Goal: Communication & Community: Answer question/provide support

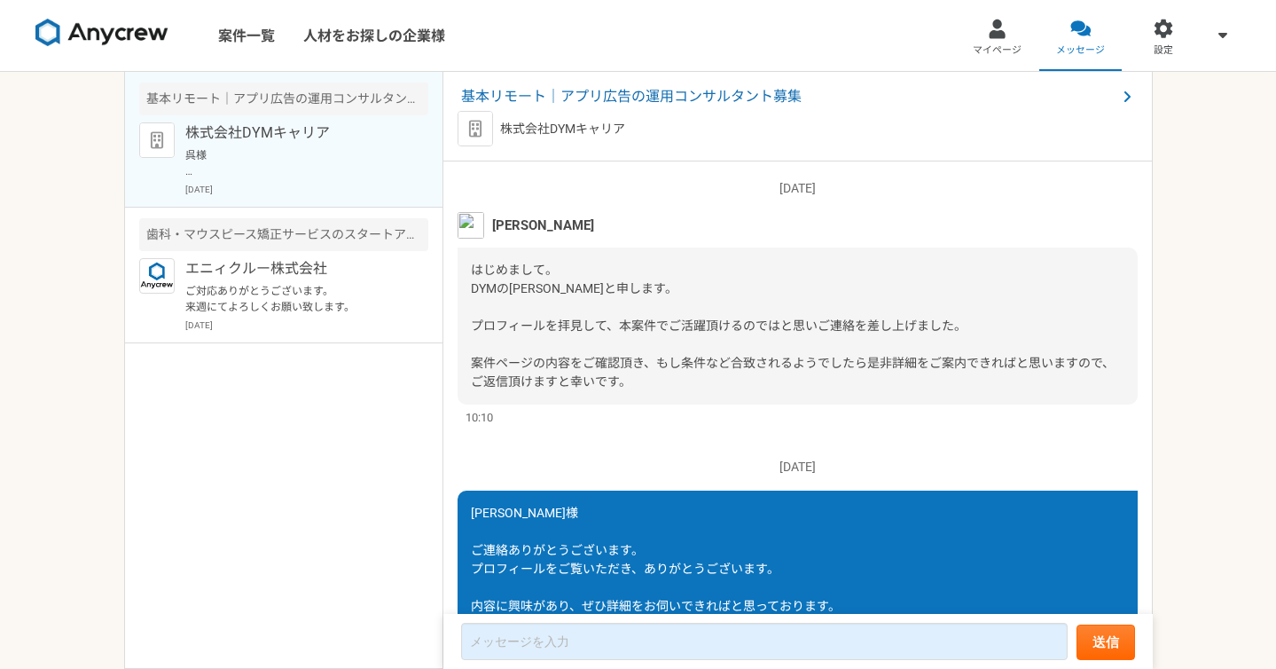
scroll to position [1061, 0]
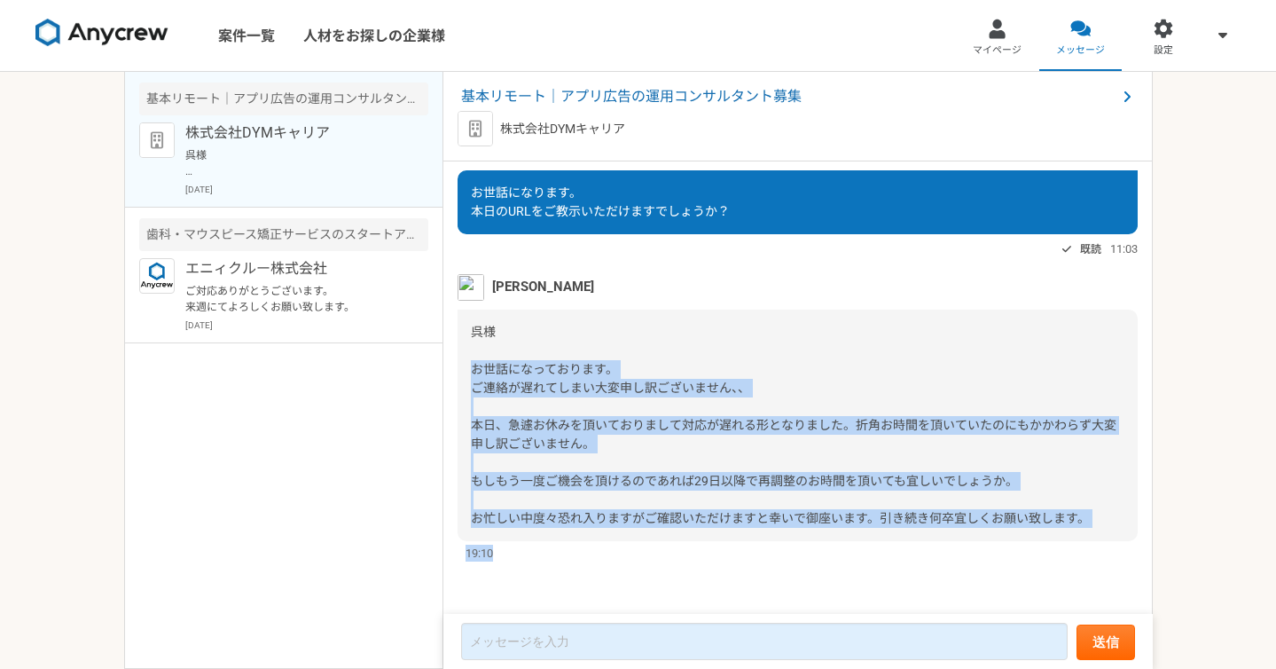
drag, startPoint x: 473, startPoint y: 368, endPoint x: 1092, endPoint y: 544, distance: 644.4
click at [1092, 544] on div "[PERSON_NAME] 呉様 お世話になっております。 ご連絡が遅れてしまい大変申し訳ございません、、 本日、急遽お休みを頂いておりまして対応が遅れる形と…" at bounding box center [798, 418] width 680 height 288
copy div "お世話になっております。 ご連絡が遅れてしまい大変申し訳ございません、、 本日、急遽お休みを頂いておりまして対応が遅れる形となりました。折角お時間を頂いていた…"
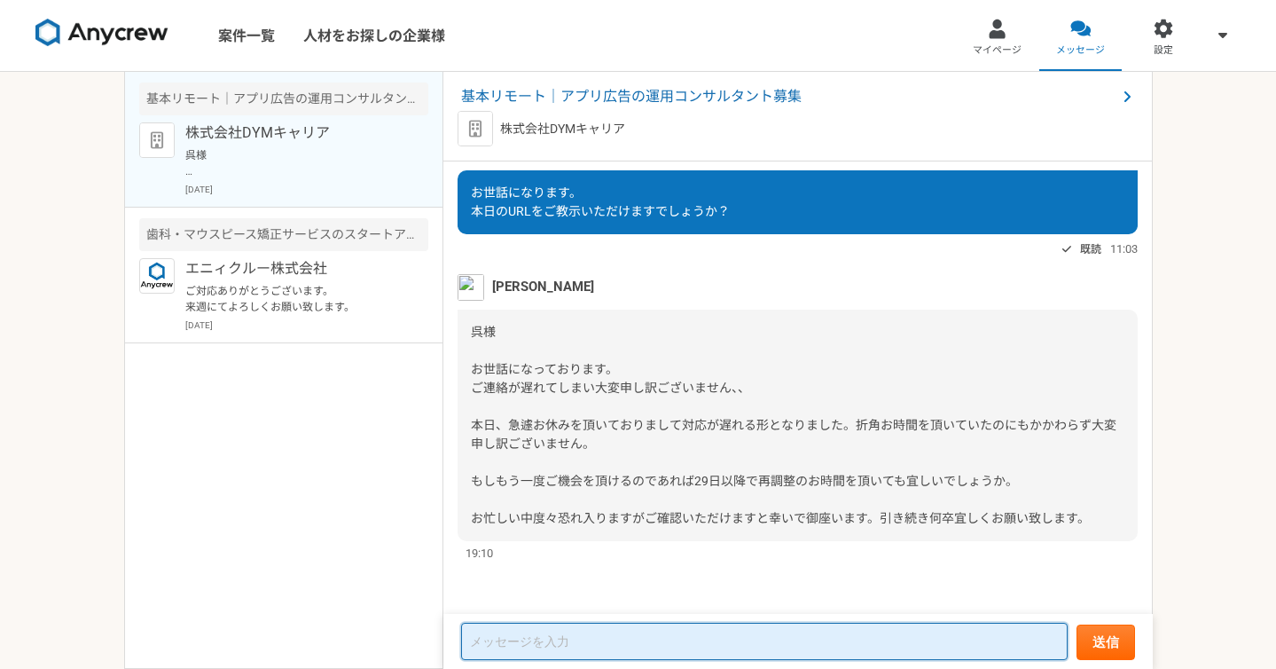
click at [512, 644] on textarea at bounding box center [764, 640] width 607 height 37
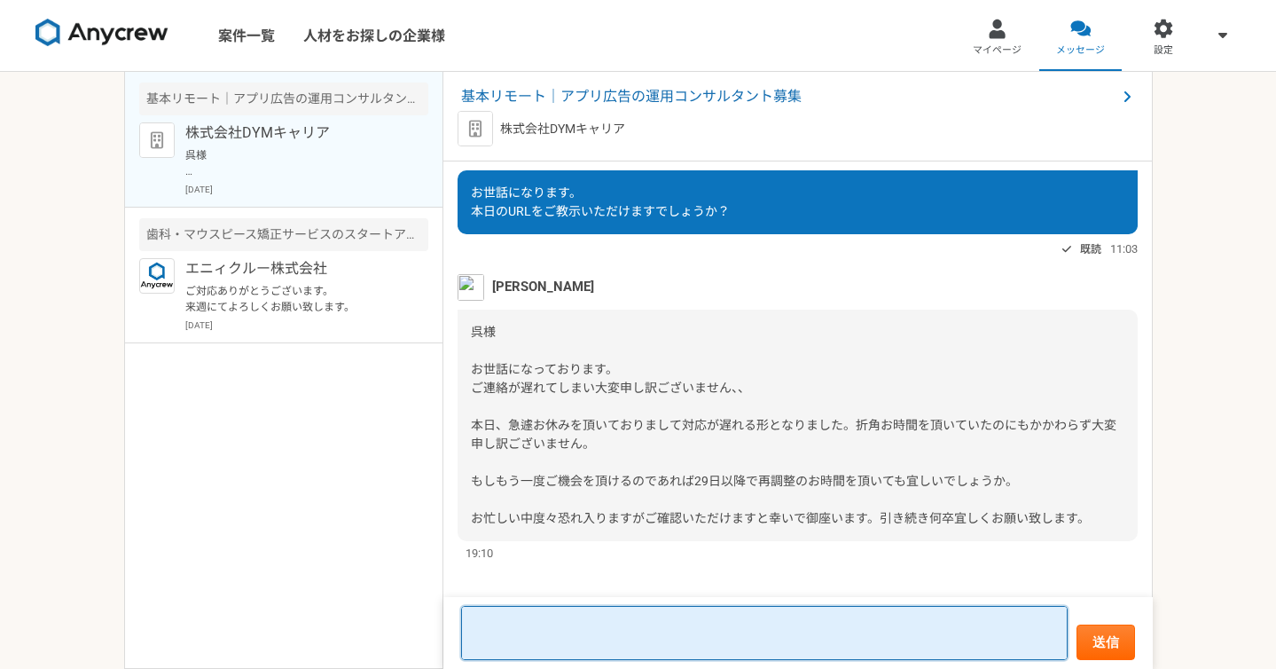
paste textarea "お世話になっております。 ご連絡ありがとうございます。 事情承知いたしました。 それでは、29日以降で再度日程を調整させていただければと思います。 ご都合のよ…"
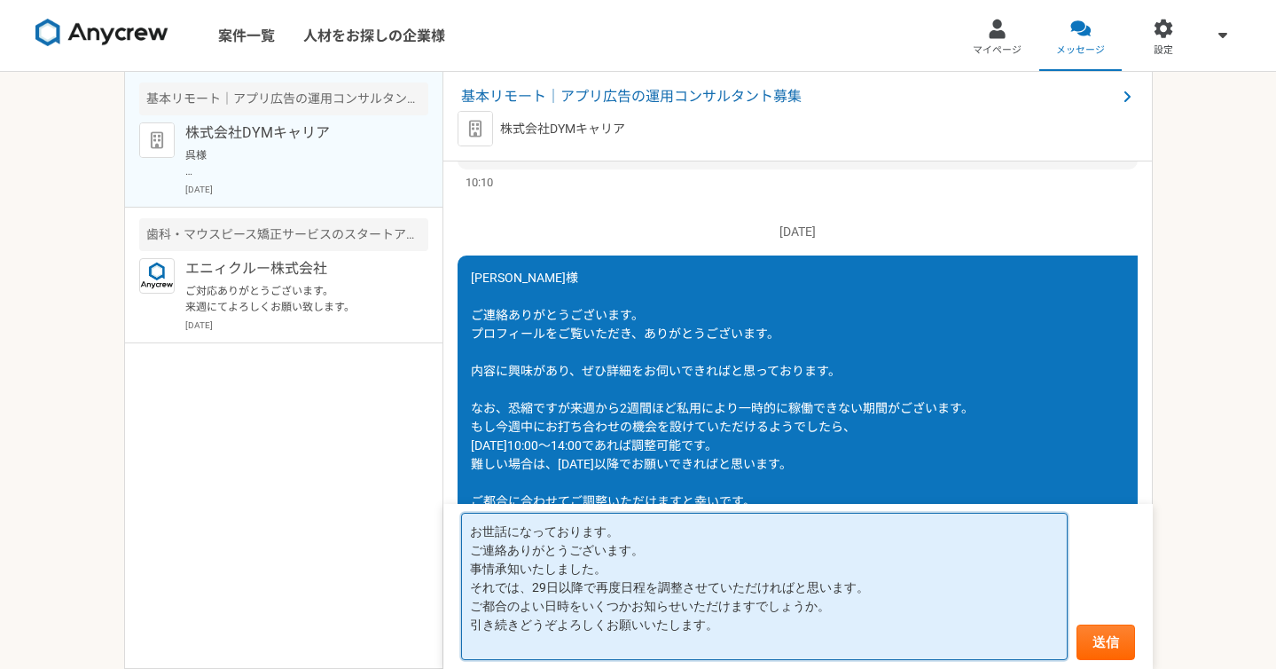
scroll to position [178, 0]
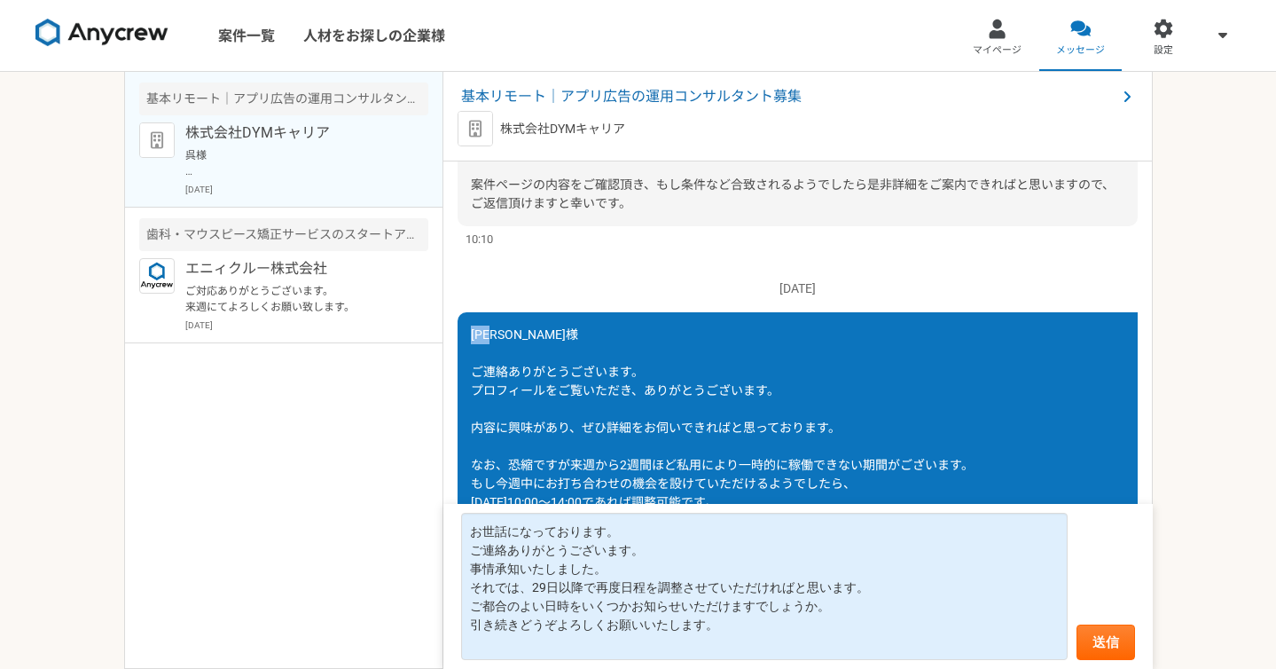
drag, startPoint x: 471, startPoint y: 336, endPoint x: 550, endPoint y: 335, distance: 78.9
click at [552, 335] on div "[PERSON_NAME]様 ご連絡ありがとうございます。 プロフィールをご覧いただき、ありがとうございます。 内容に興味があり、ぜひ詳細をお伺いできればと思…" at bounding box center [798, 483] width 680 height 343
copy span "[PERSON_NAME]様"
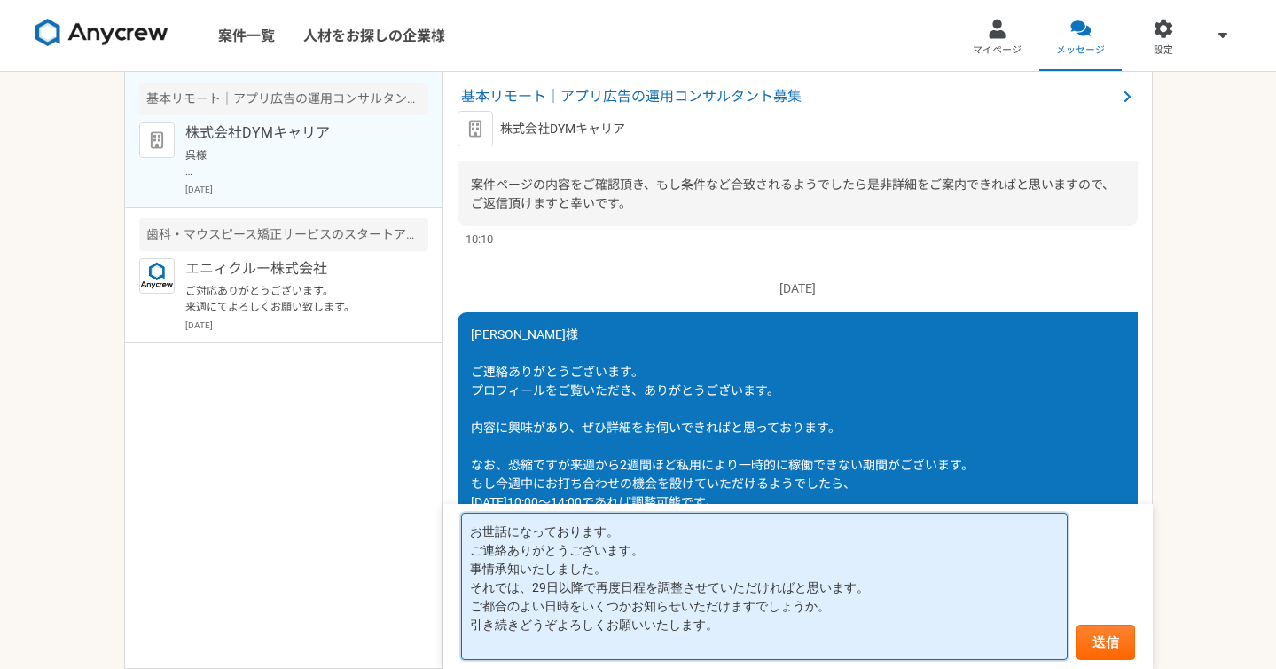
click at [513, 530] on textarea "お世話になっております。 ご連絡ありがとうございます。 事情承知いたしました。 それでは、29日以降で再度日程を調整させていただければと思います。 ご都合のよ…" at bounding box center [764, 586] width 607 height 147
paste textarea "[PERSON_NAME]様"
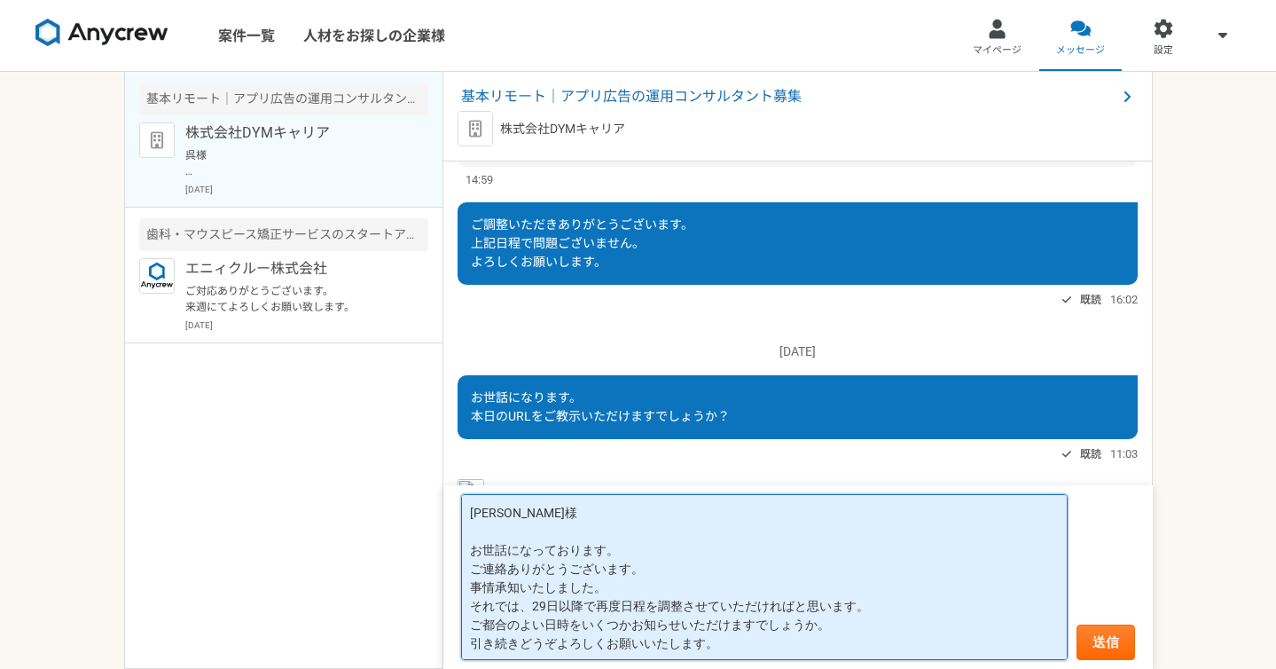
scroll to position [1061, 0]
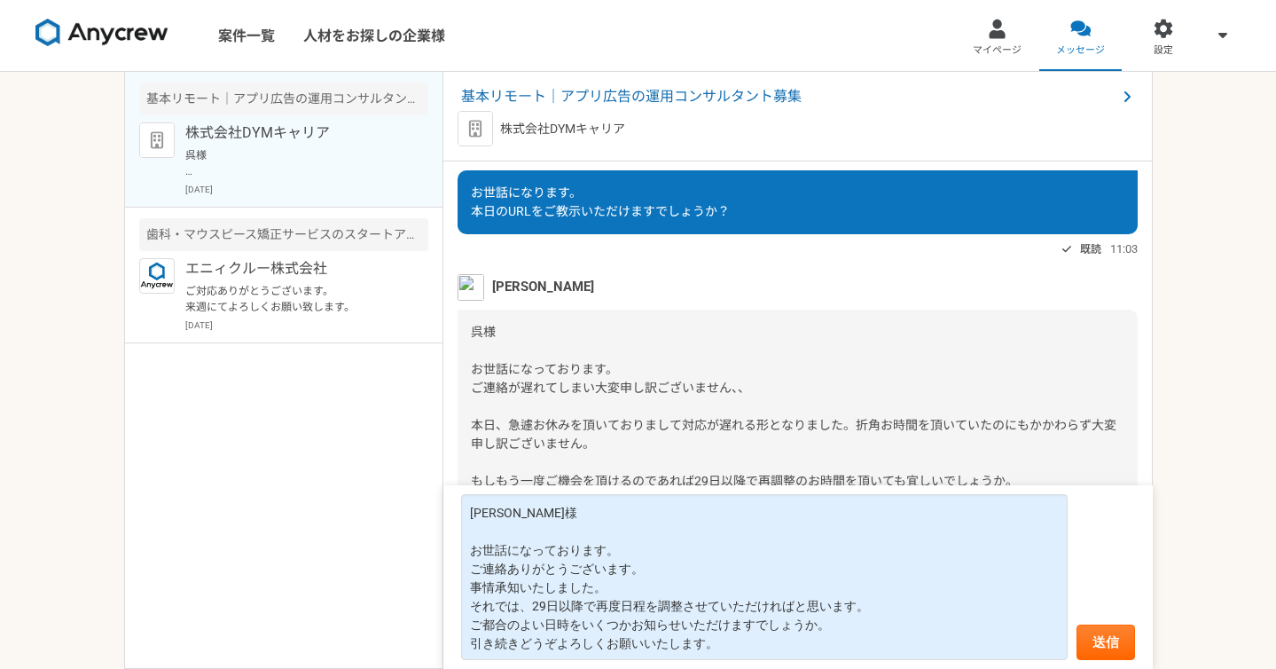
click at [581, 429] on span "呉様 お世話になっております。 ご連絡が遅れてしまい大変申し訳ございません、、 本日、急遽お休みを頂いておりまして対応が遅れる形となりました。折角お時間を頂い…" at bounding box center [794, 425] width 646 height 200
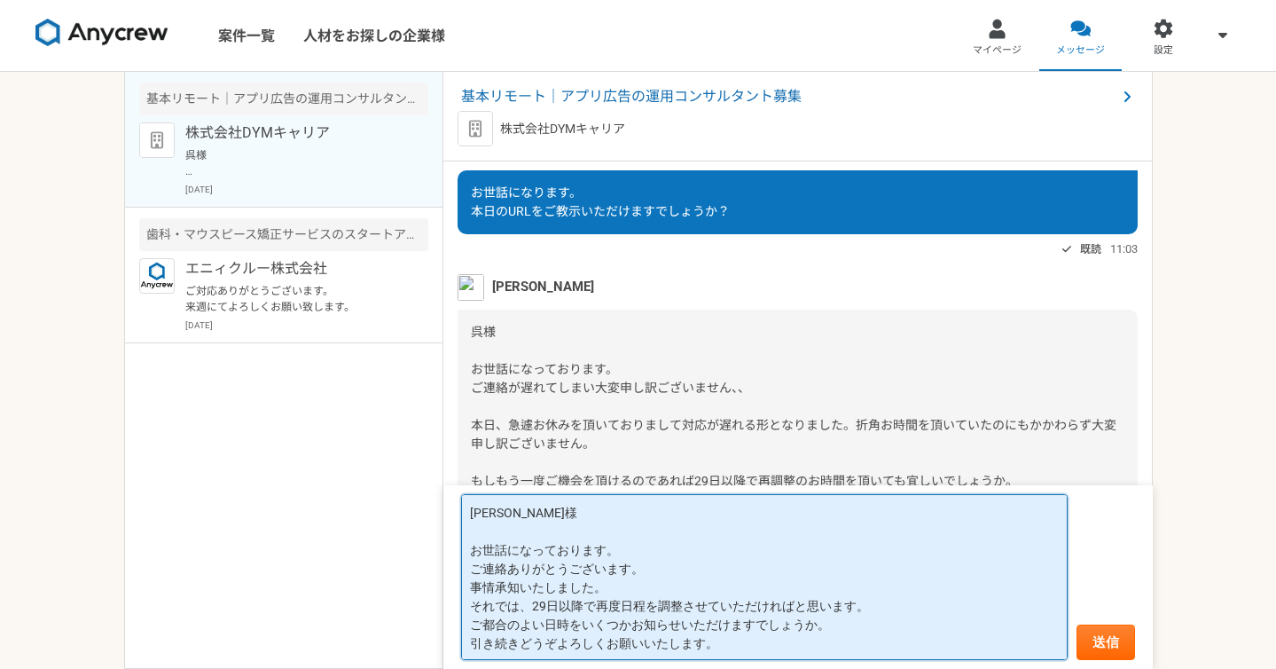
click at [518, 543] on textarea "[PERSON_NAME]様 お世話になっております。 ご連絡ありがとうございます。 事情承知いたしました。 それでは、29日以降で再度日程を調整させていただ…" at bounding box center [764, 577] width 607 height 166
click at [661, 565] on textarea "[PERSON_NAME]様 お世話になっております。 ご連絡ありがとうございます。 事情承知いたしました。 それでは、29日以降で再度日程を調整させていただ…" at bounding box center [764, 577] width 607 height 166
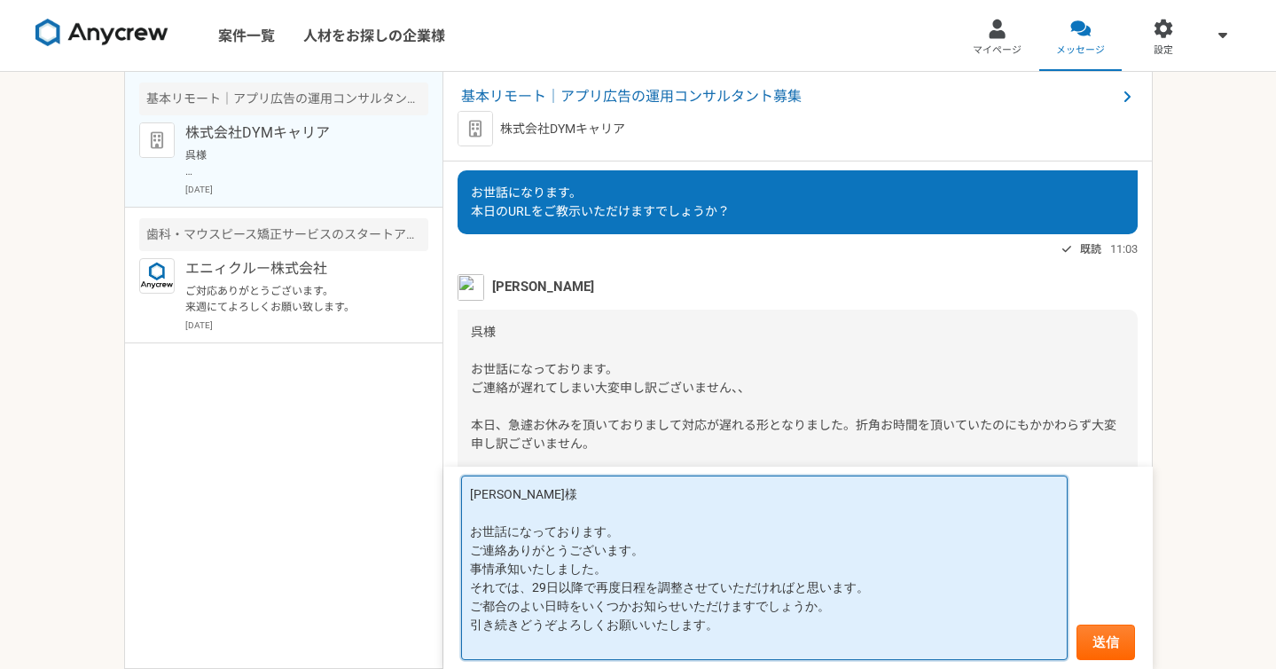
scroll to position [0, 0]
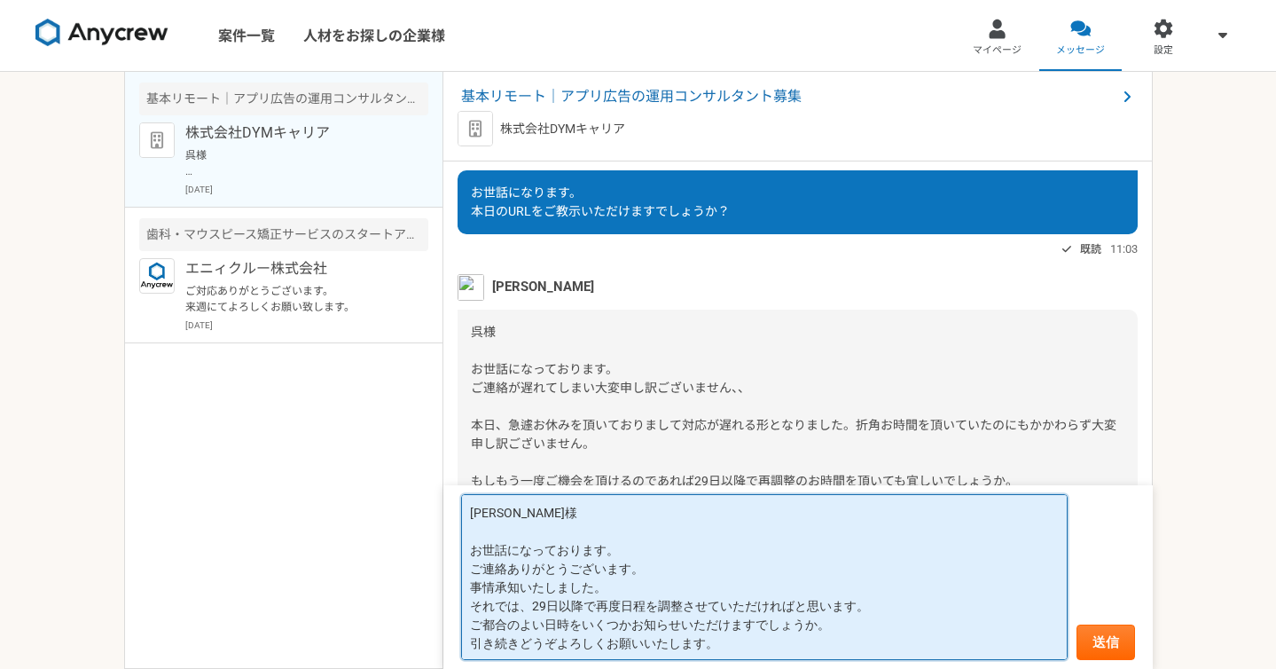
click at [620, 547] on textarea "[PERSON_NAME]様 お世話になっております。 ご連絡ありがとうございます。 事情承知いたしました。 それでは、29日以降で再度日程を調整させていただ…" at bounding box center [764, 577] width 607 height 166
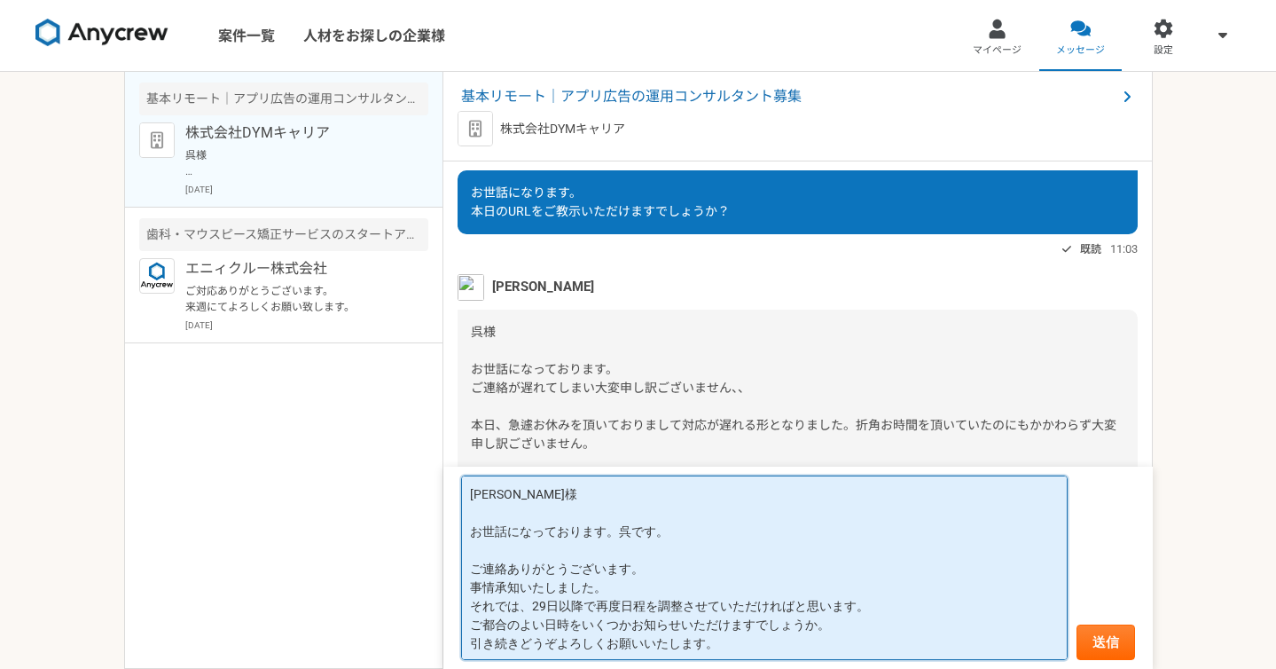
click at [607, 587] on textarea "[PERSON_NAME]様 お世話になっております。呉です。 ご連絡ありがとうございます。 事情承知いたしました。 それでは、29日以降で再度日程を調整させ…" at bounding box center [764, 567] width 607 height 184
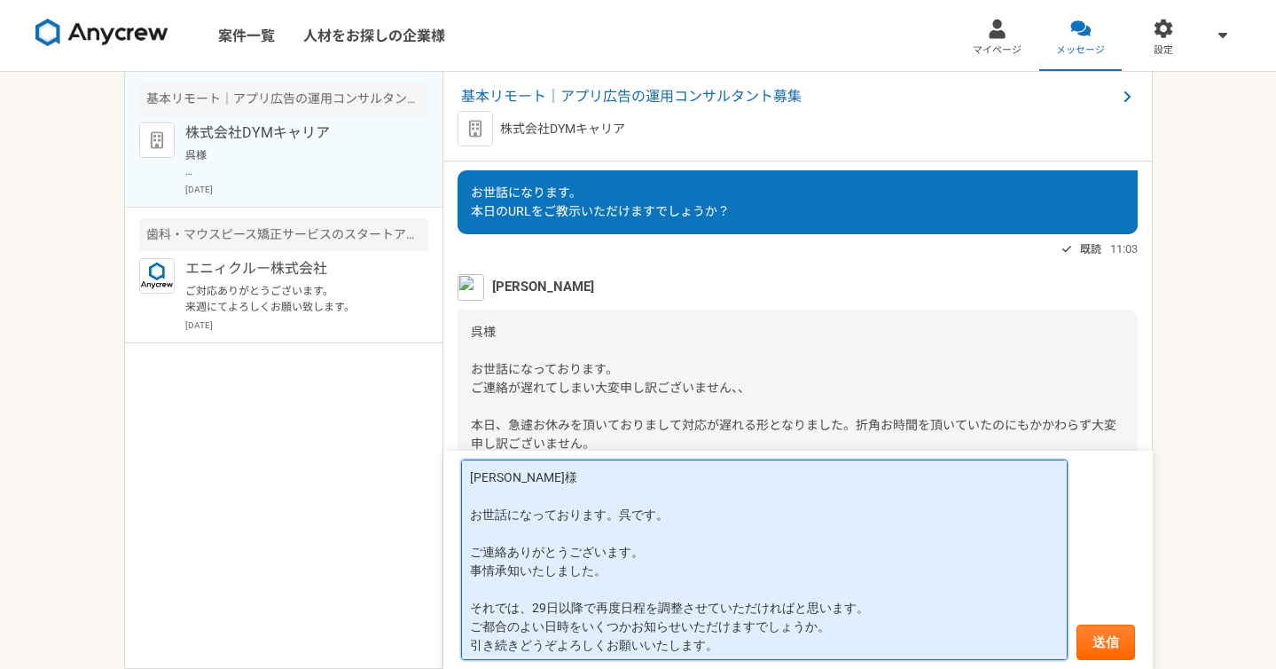
drag, startPoint x: 849, startPoint y: 626, endPoint x: 466, endPoint y: 625, distance: 382.2
click at [466, 625] on textarea "[PERSON_NAME]様 お世話になっております。呉です。 ご連絡ありがとうございます。 事情承知いたしました。 それでは、29日以降で再度日程を調整させ…" at bounding box center [764, 559] width 607 height 200
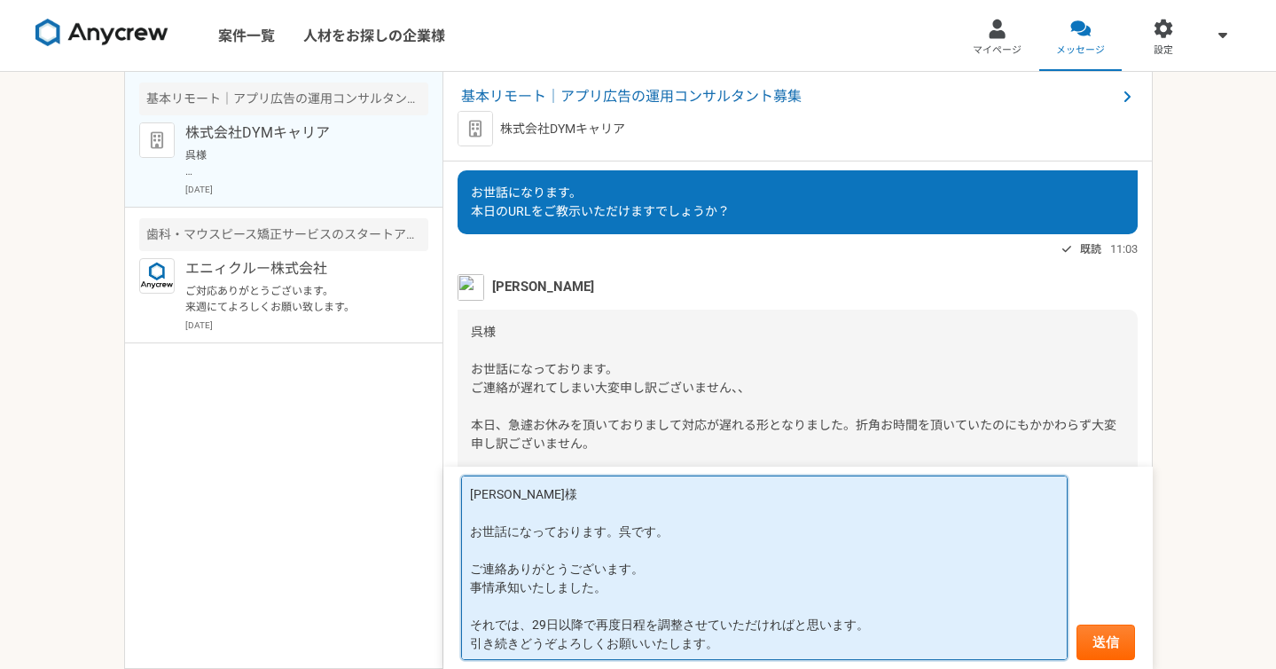
drag, startPoint x: 556, startPoint y: 640, endPoint x: 395, endPoint y: 638, distance: 160.5
click at [395, 638] on main "基本リモート｜アプリ広告の運用コンサルタント募集 株式会社DYMキャリア 呉様 お世話になっております。 ご連絡が遅れてしまい大変申し訳ございません、、 本日…" at bounding box center [638, 370] width 1029 height 597
click at [638, 646] on textarea "[PERSON_NAME]様 お世話になっております。呉です。 ご連絡ありがとうございます。 事情承知いたしました。 それでは、29日以降で再度日程を調整させ…" at bounding box center [764, 567] width 607 height 184
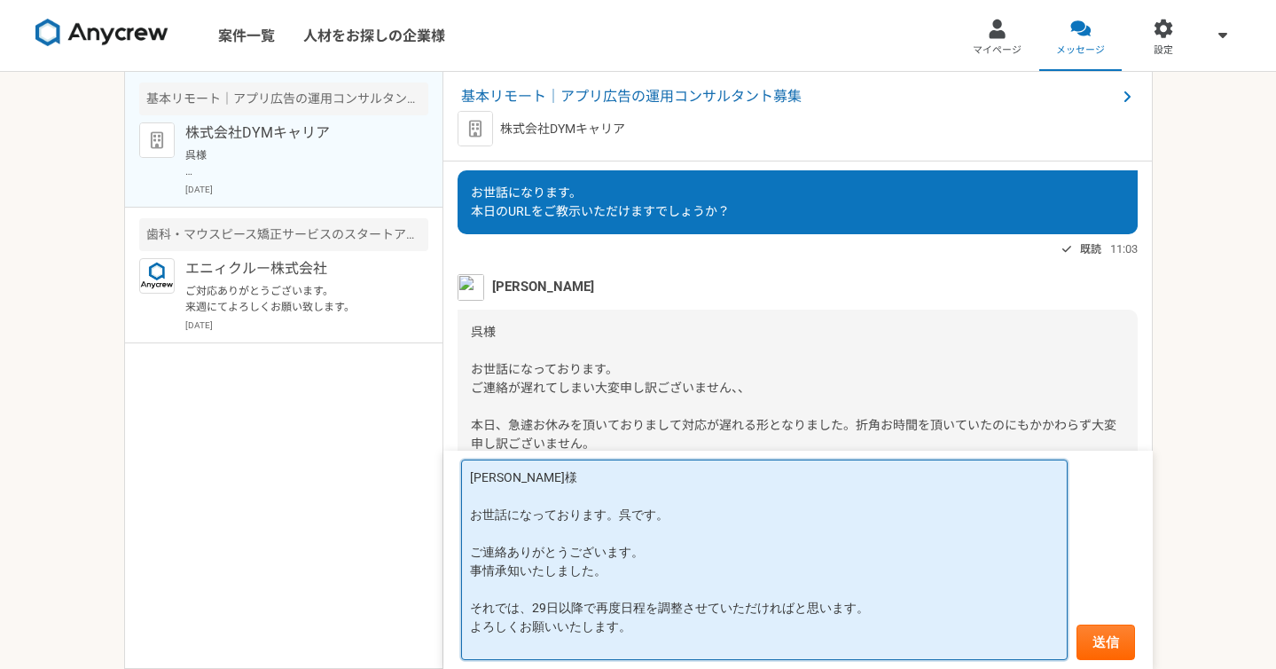
scroll to position [12, 0]
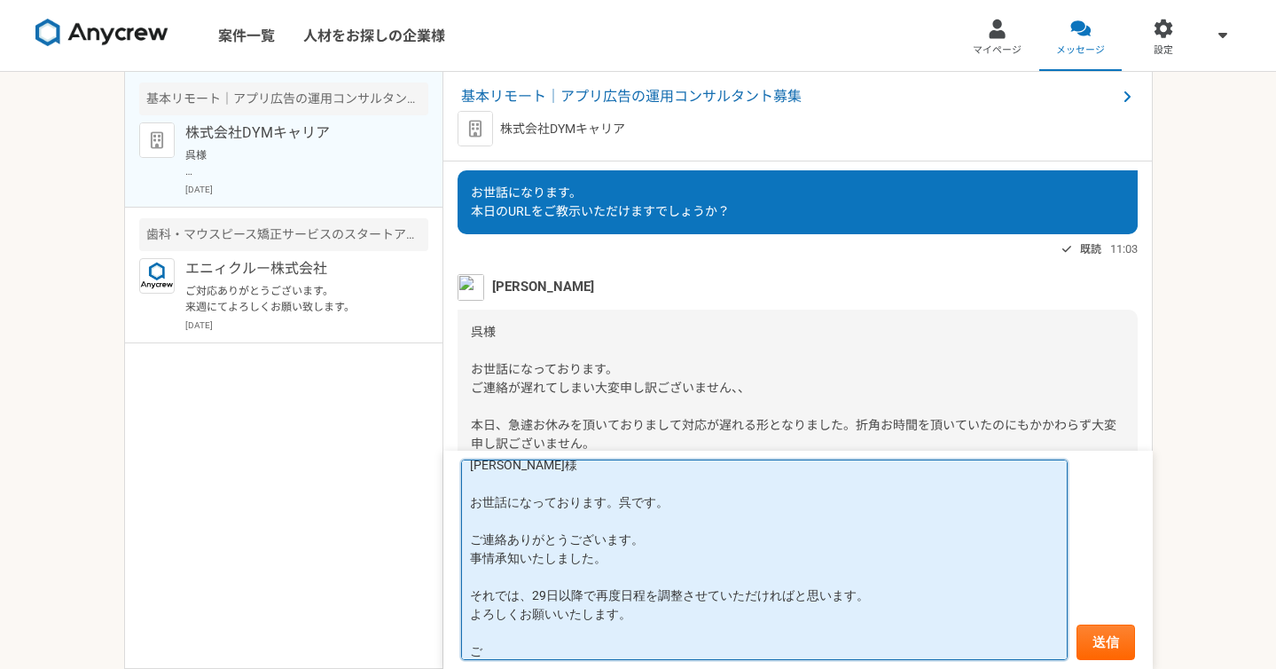
type textarea "[PERSON_NAME]様 お世話になっております。呉です。 ご連絡ありがとうございます。 事情承知いたしました。 それでは、29日以降で再度日程を調整させ…"
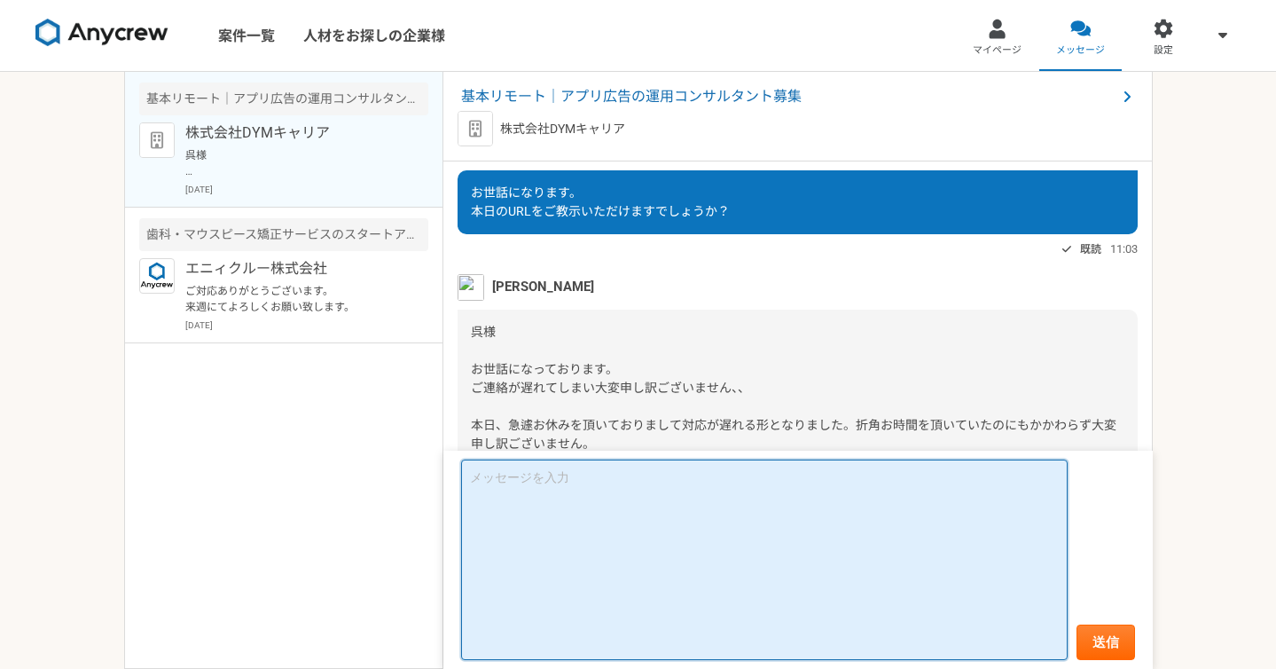
scroll to position [0, 0]
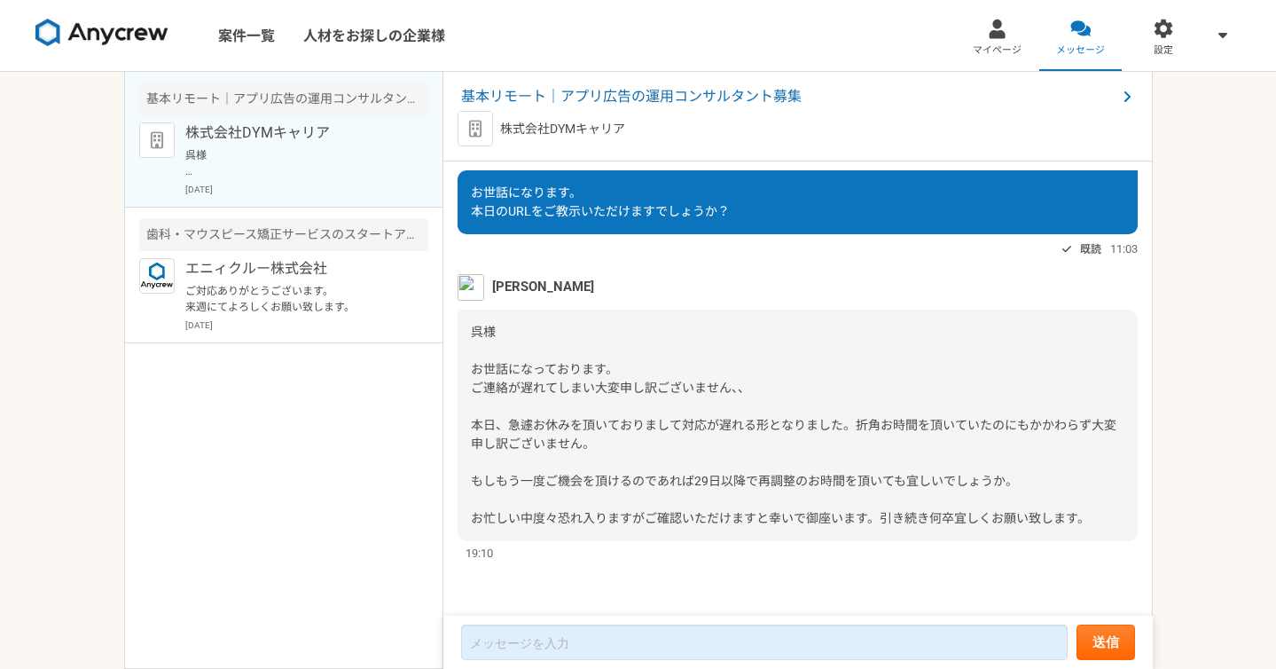
click at [701, 497] on div "呉様 お世話になっております。 ご連絡が遅れてしまい大変申し訳ございません、、 本日、急遽お休みを頂いておりまして対応が遅れる形となりました。折角お時間を頂い…" at bounding box center [798, 424] width 680 height 231
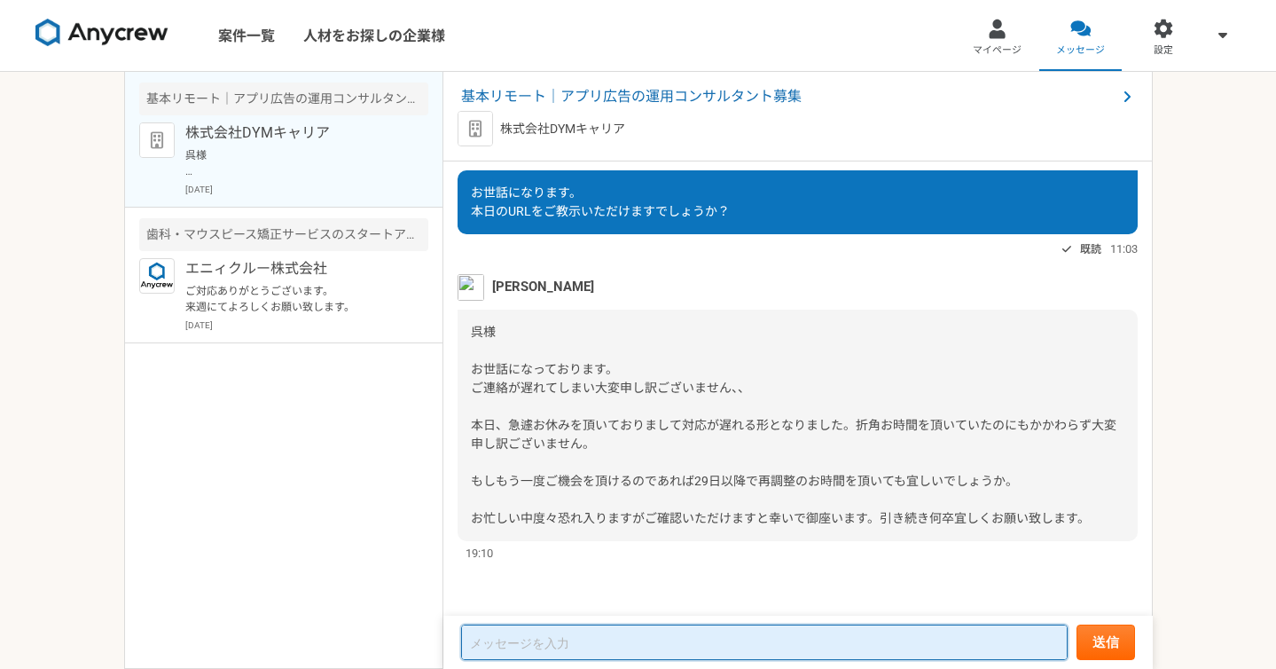
click at [570, 648] on textarea at bounding box center [764, 641] width 607 height 35
paste textarea "[PERSON_NAME]様 お世話になっております。呉です。 ご連絡ありがとうございます。 事情承知いたしました。 それでは、29日以降で再度日程を調整させ…"
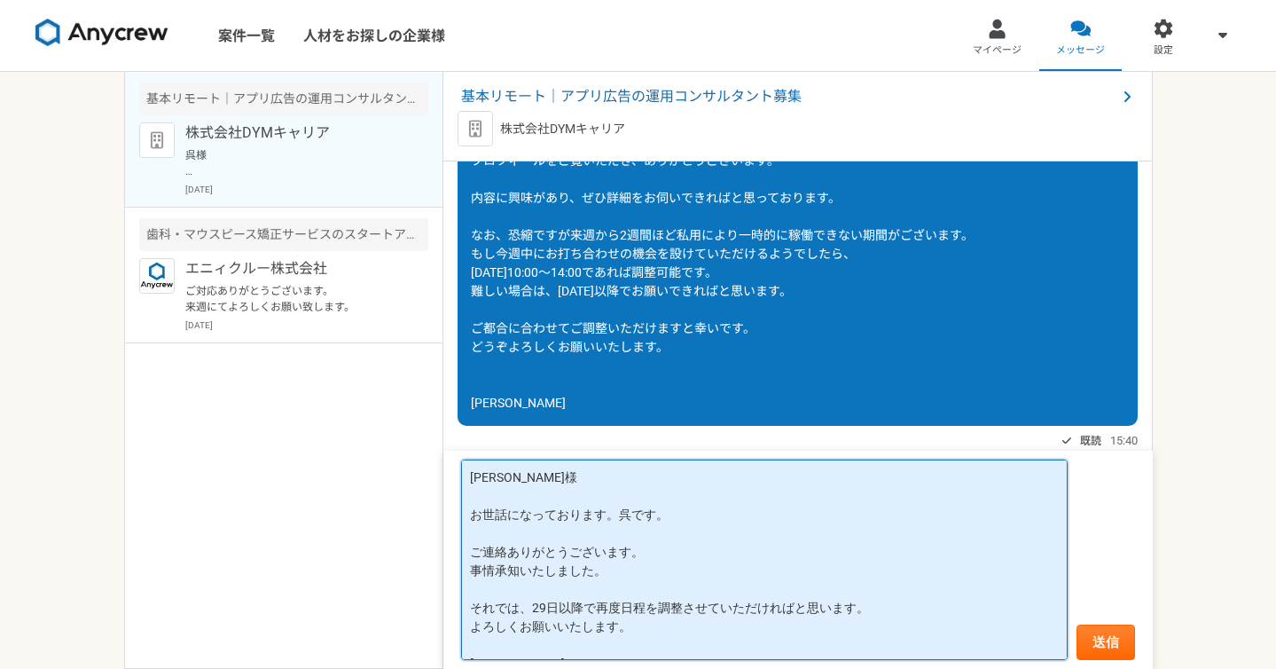
scroll to position [23, 0]
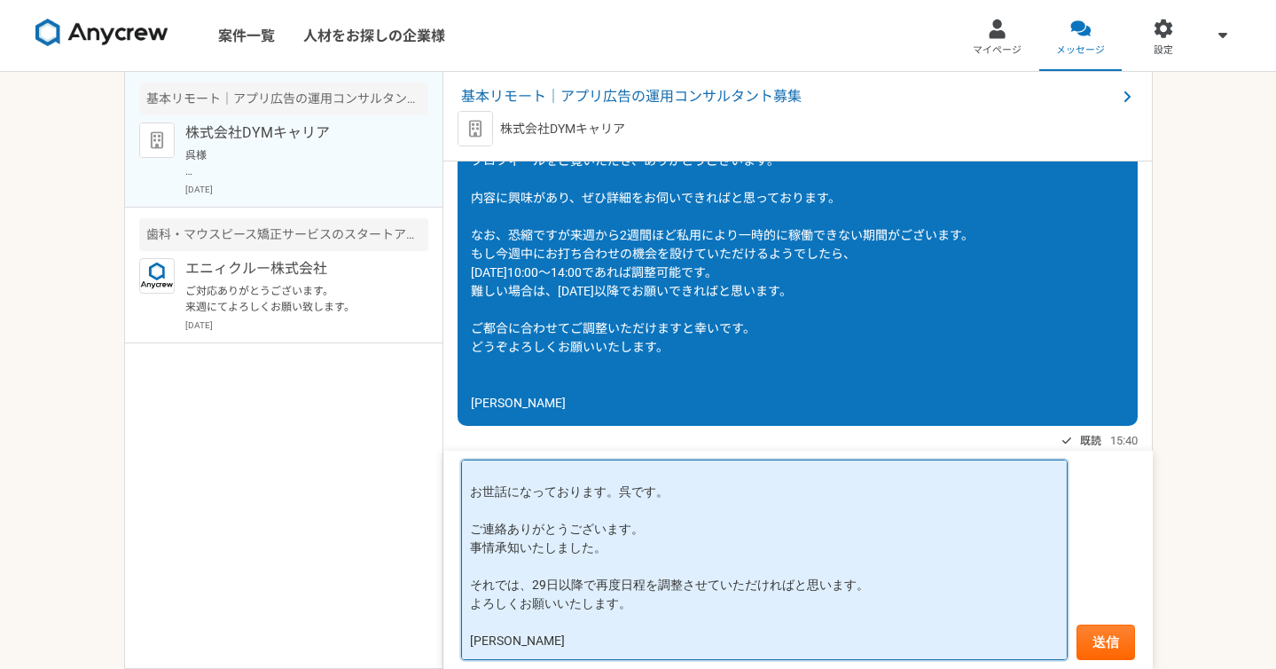
click at [497, 621] on textarea "[PERSON_NAME]様 お世話になっております。呉です。 ご連絡ありがとうございます。 事情承知いたしました。 それでは、29日以降で再度日程を調整させ…" at bounding box center [764, 559] width 607 height 200
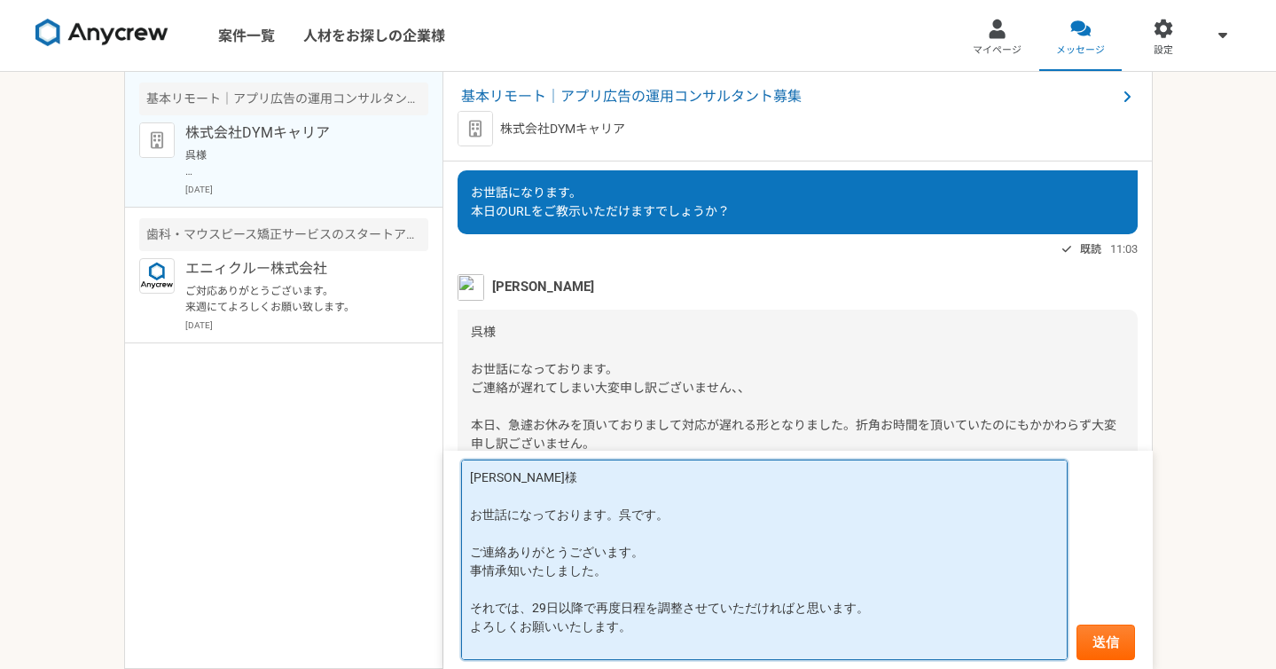
scroll to position [42, 0]
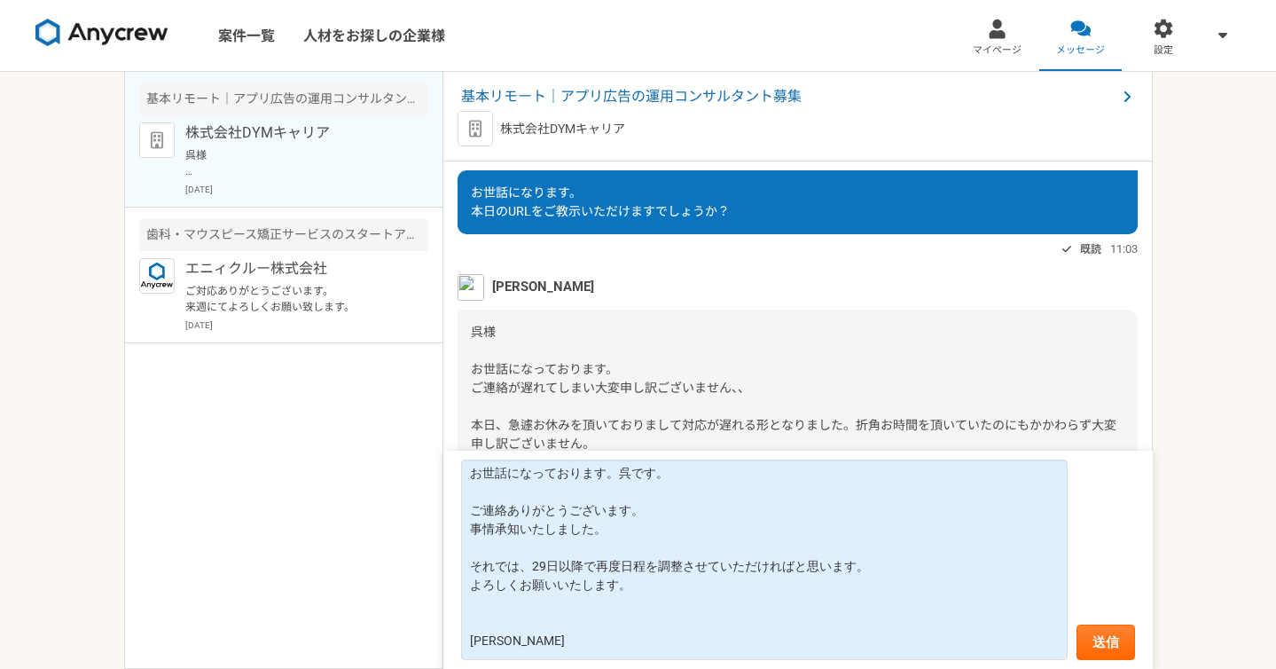
click at [615, 334] on div "呉様 お世話になっております。 ご連絡が遅れてしまい大変申し訳ございません、、 本日、急遽お休みを頂いておりまして対応が遅れる形となりました。折角お時間を頂い…" at bounding box center [798, 424] width 680 height 231
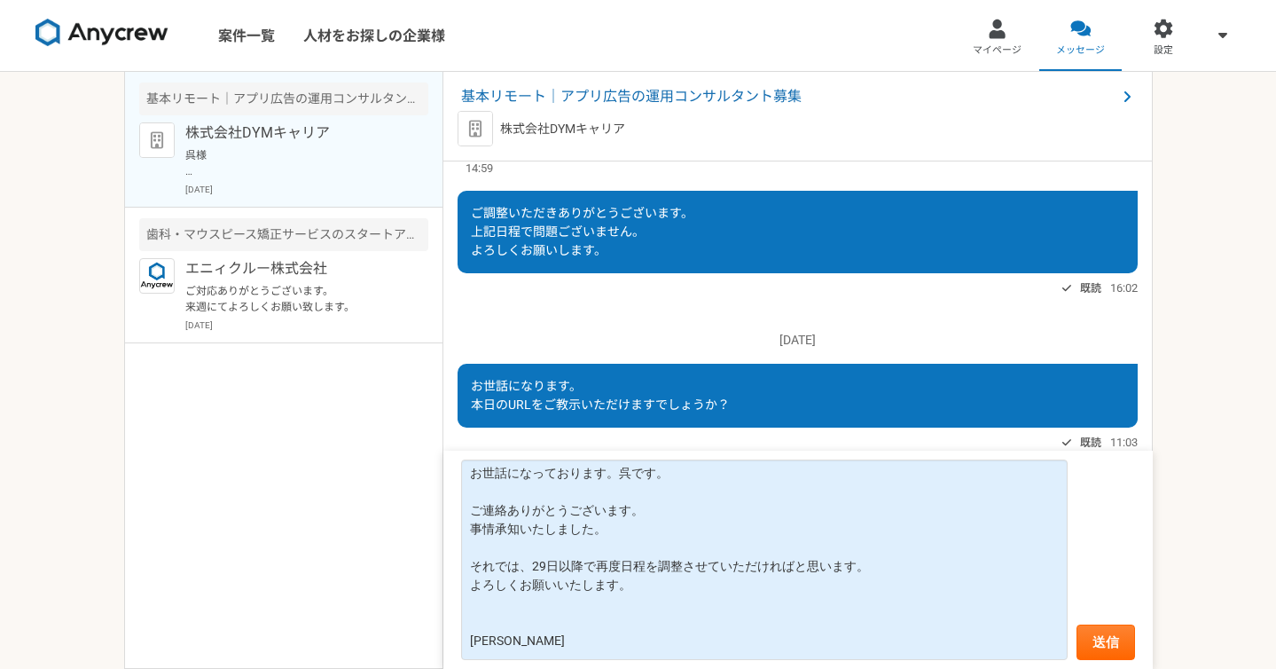
scroll to position [1061, 0]
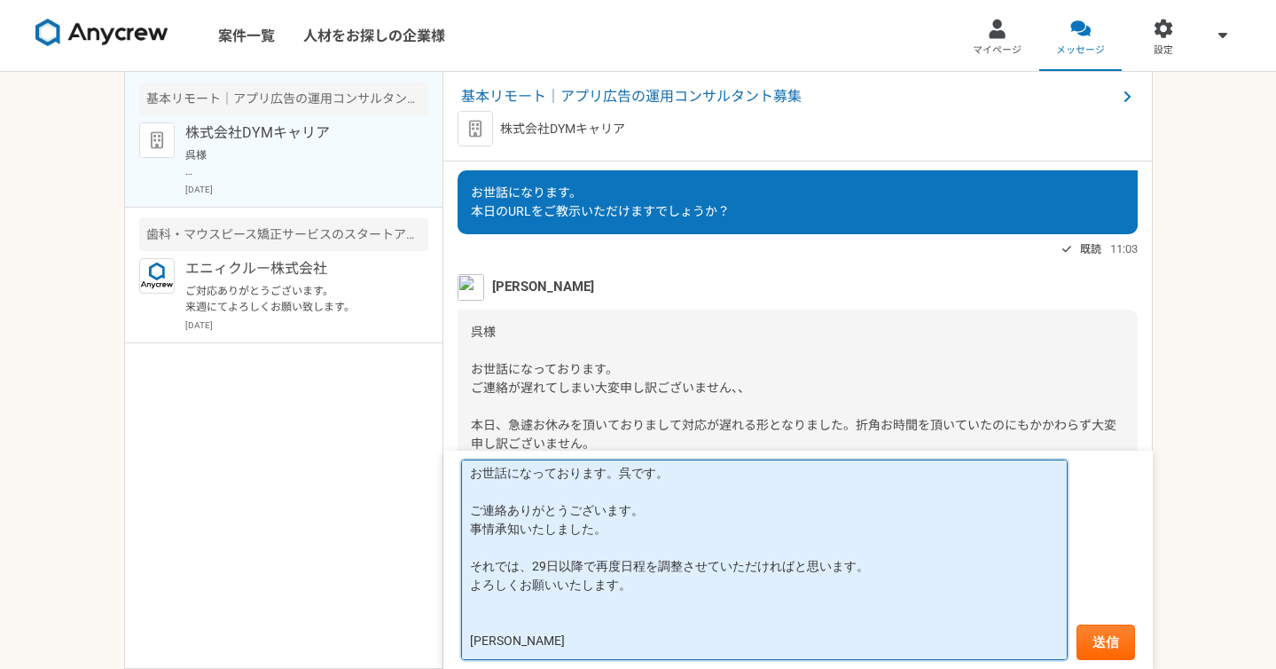
click at [631, 550] on textarea "[PERSON_NAME]様 お世話になっております。呉です。 ご連絡ありがとうございます。 事情承知いたしました。 それでは、29日以降で再度日程を調整させ…" at bounding box center [764, 559] width 607 height 200
drag, startPoint x: 682, startPoint y: 565, endPoint x: 795, endPoint y: 564, distance: 112.6
click at [795, 565] on textarea "[PERSON_NAME]様 お世話になっております。呉です。 ご連絡ありがとうございます。 事情承知いたしました。 それでは、29日以降で再度日程を調整させ…" at bounding box center [764, 559] width 607 height 200
type textarea "[PERSON_NAME]様 お世話になっております。呉です。 ご連絡ありがとうございます。 事情承知いたしました。 それでは、29日以降で再度日程を調整いた…"
click at [661, 575] on textarea "[PERSON_NAME]様 お世話になっております。呉です。 ご連絡ありがとうございます。 事情承知いたしました。 それでは、29日以降で再度日程を調整いた…" at bounding box center [764, 559] width 607 height 200
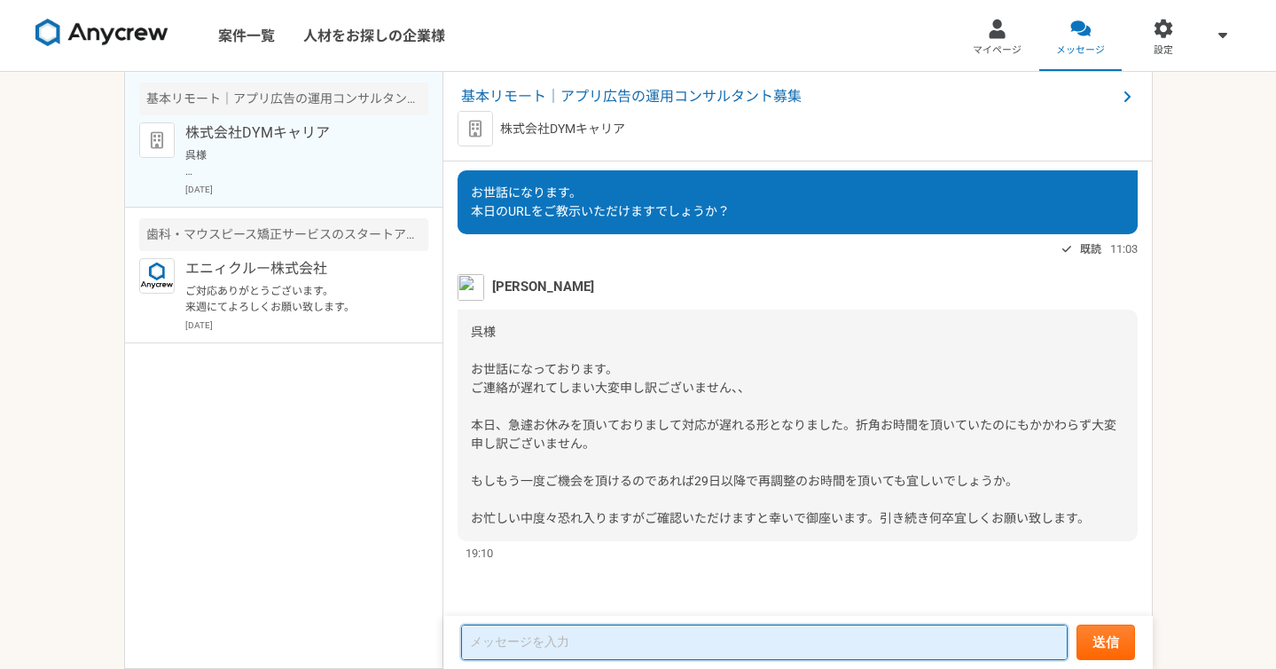
scroll to position [0, 0]
click at [636, 646] on textarea at bounding box center [764, 641] width 607 height 35
paste textarea "[PERSON_NAME]様 お世話になっております。呉です。 ご連絡ありがとうございます。 事情承知いたしました。 それでは、29日以降で再度日程を調整いた…"
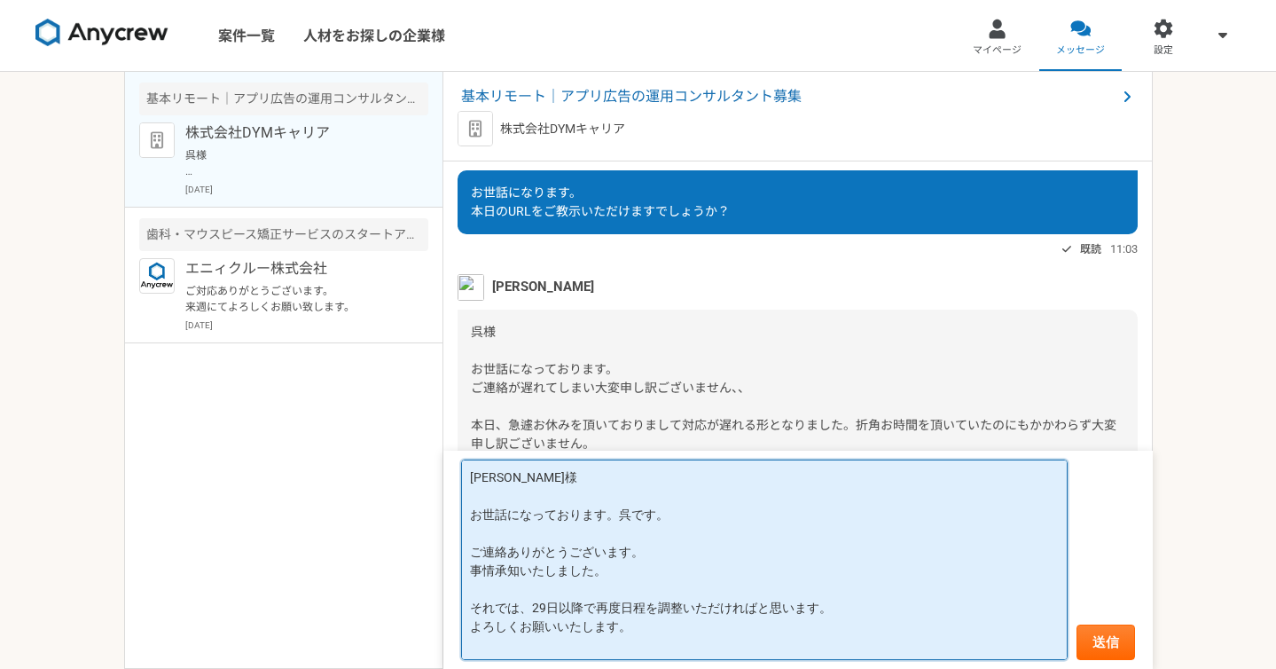
scroll to position [42, 0]
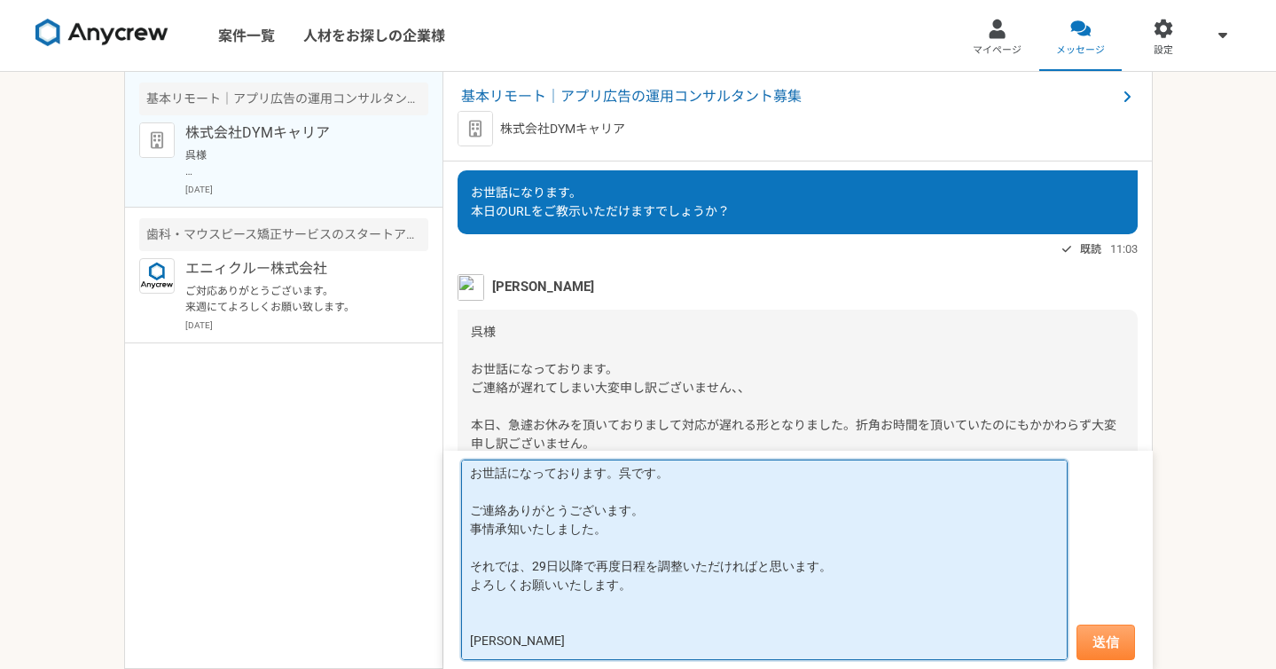
type textarea "[PERSON_NAME]様 お世話になっております。呉です。 ご連絡ありがとうございます。 事情承知いたしました。 それでは、29日以降で再度日程を調整いた…"
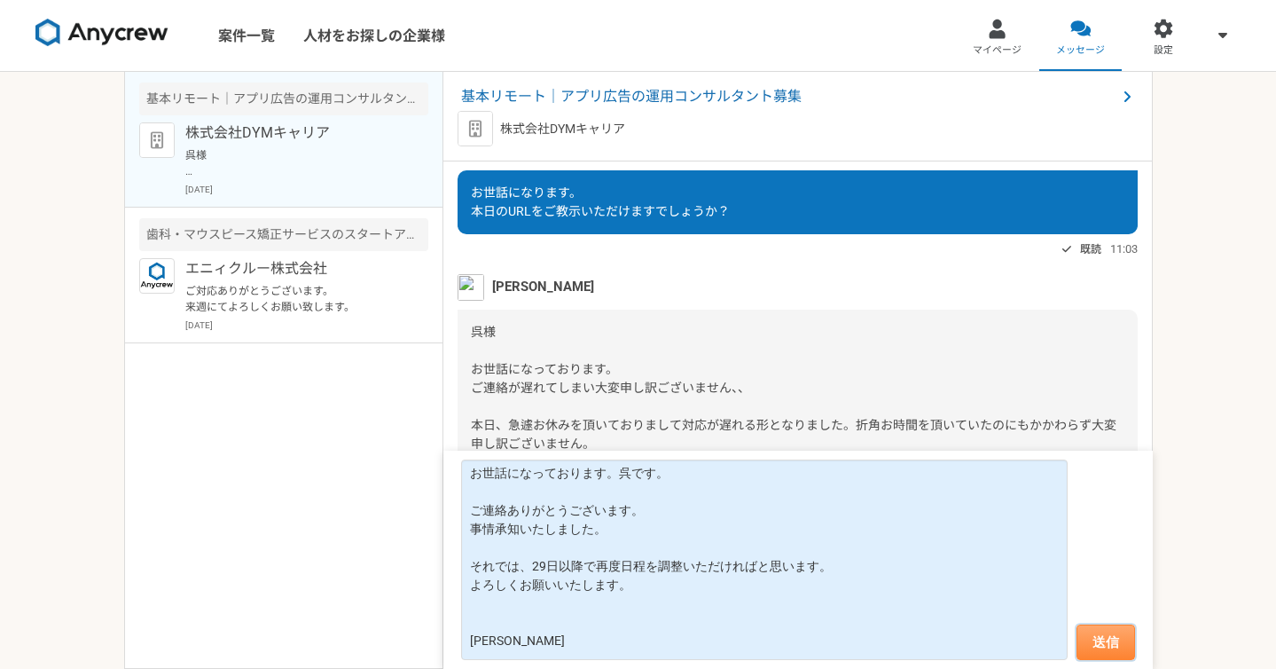
click at [1102, 631] on button "送信" at bounding box center [1105, 641] width 59 height 35
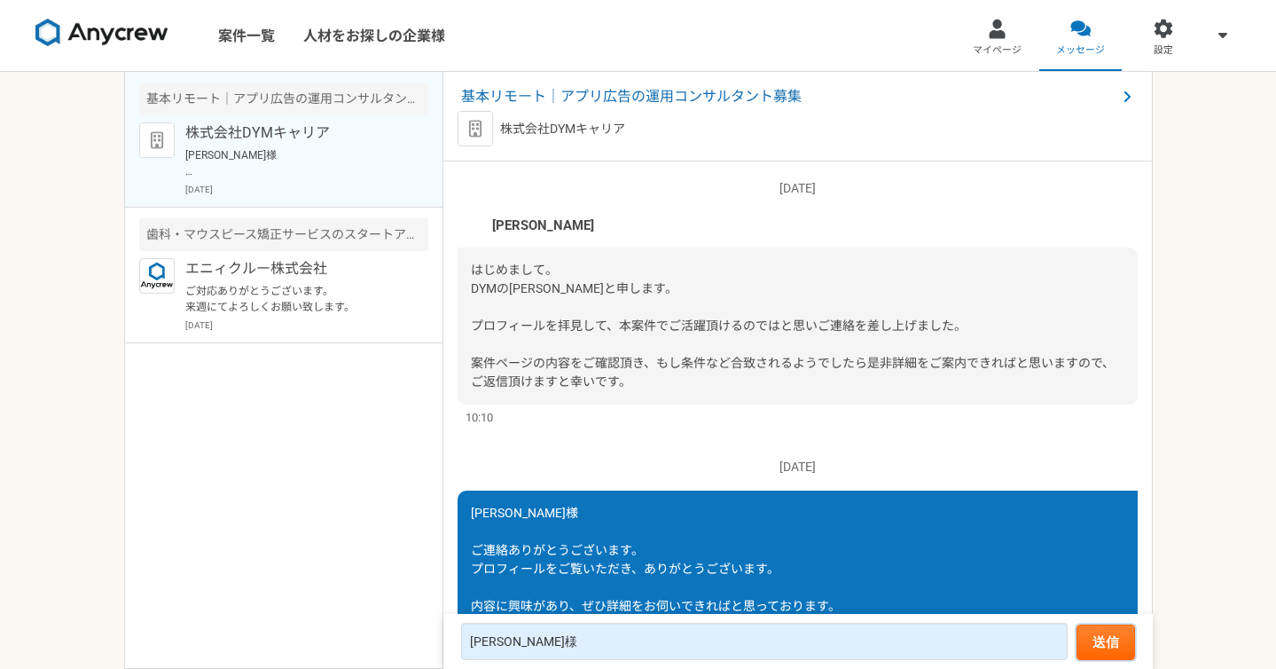
scroll to position [1397, 0]
